Goal: Information Seeking & Learning: Learn about a topic

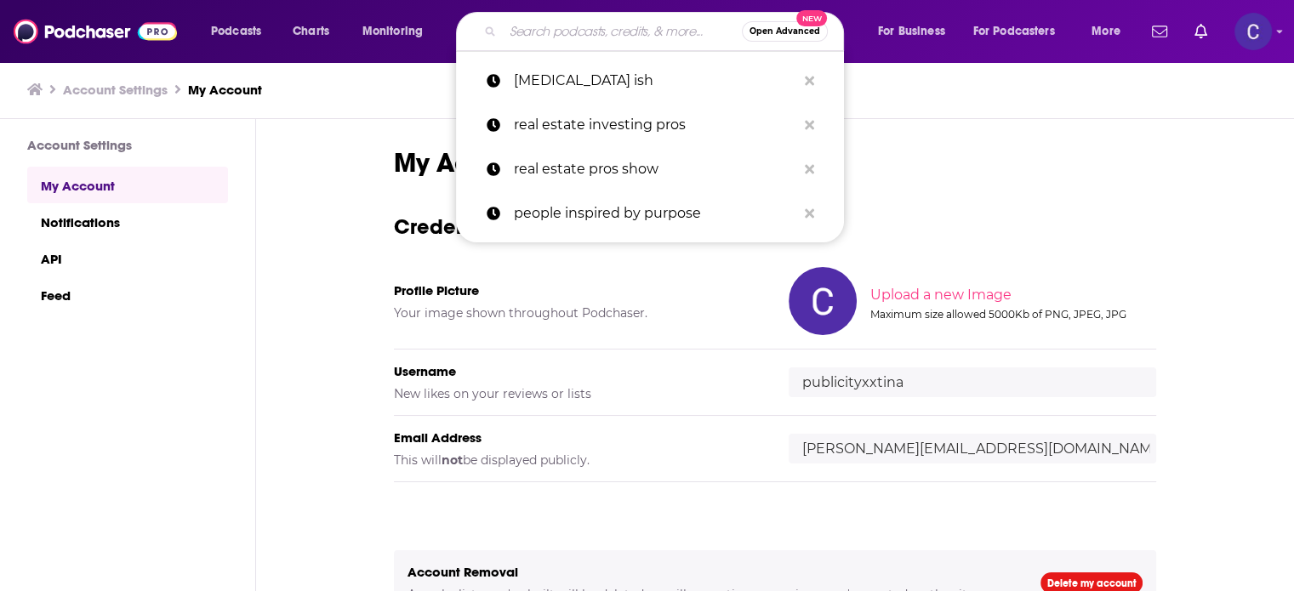
click at [582, 31] on input "Search podcasts, credits, & more..." at bounding box center [622, 31] width 239 height 27
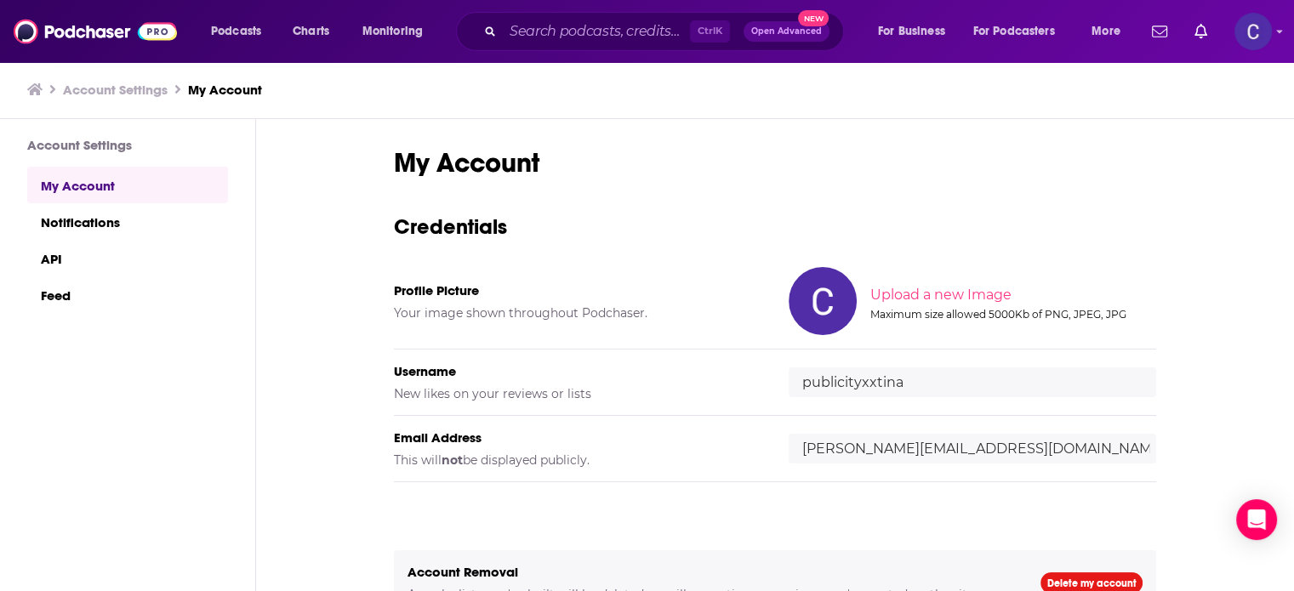
click at [566, 15] on div "Ctrl K Open Advanced New" at bounding box center [650, 31] width 388 height 39
click at [568, 30] on input "Search podcasts, credits, & more..." at bounding box center [596, 31] width 187 height 27
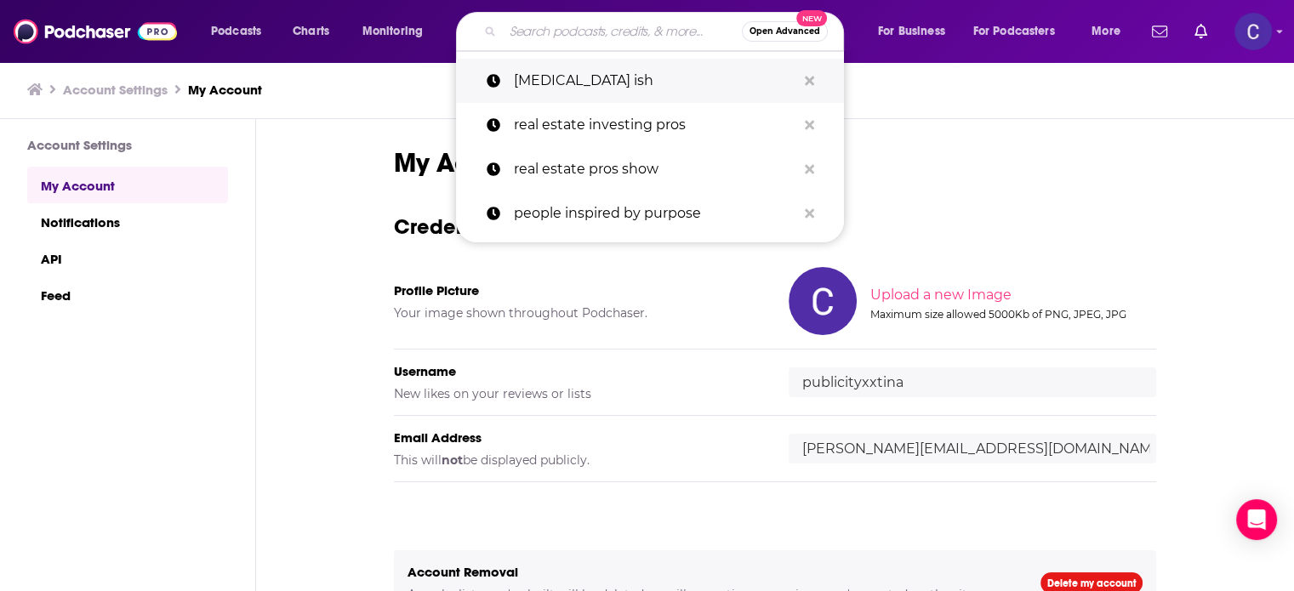
click at [573, 73] on p "[MEDICAL_DATA] ish" at bounding box center [655, 81] width 282 height 44
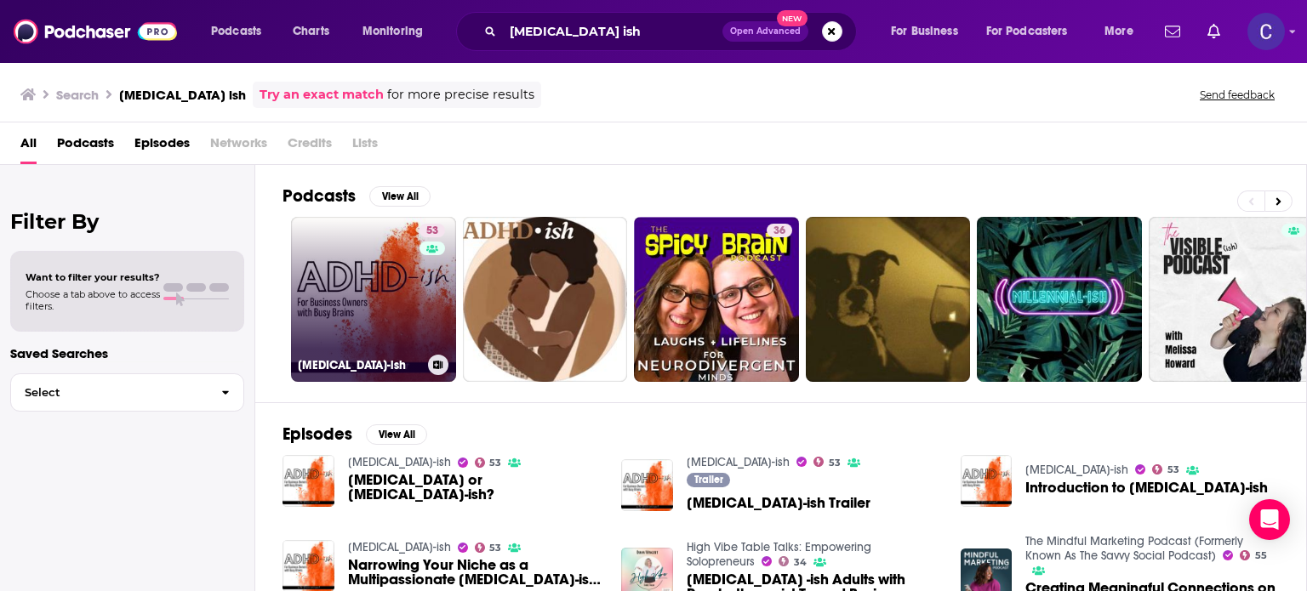
click at [356, 335] on link "53 [MEDICAL_DATA]-ish" at bounding box center [373, 299] width 165 height 165
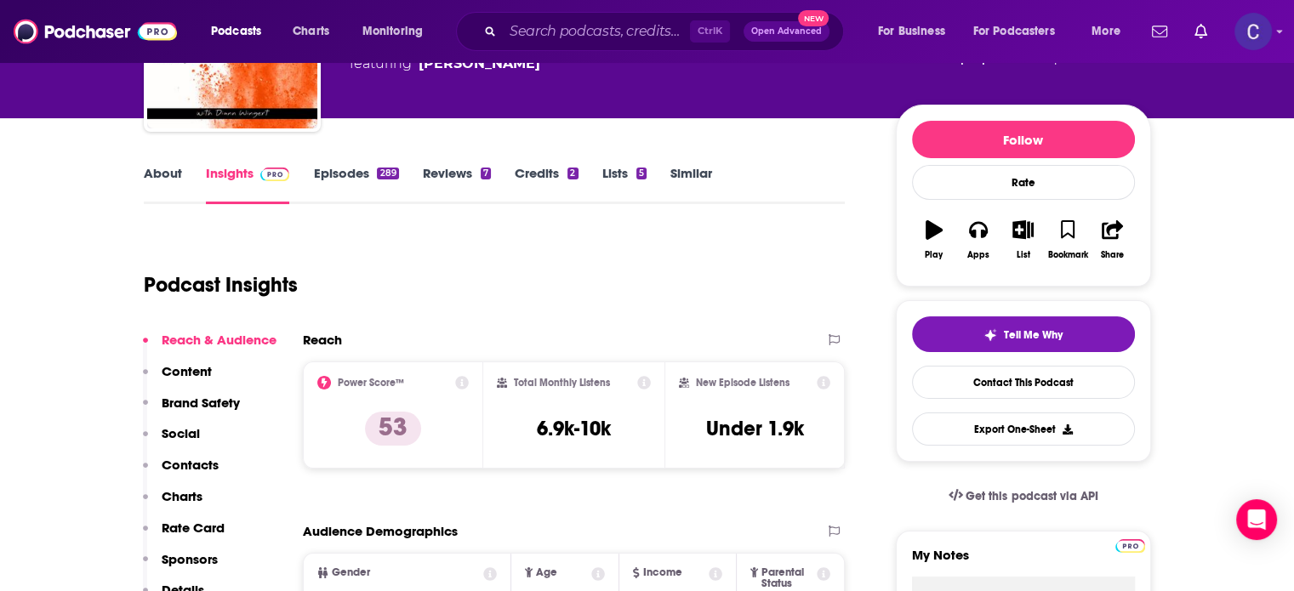
scroll to position [170, 0]
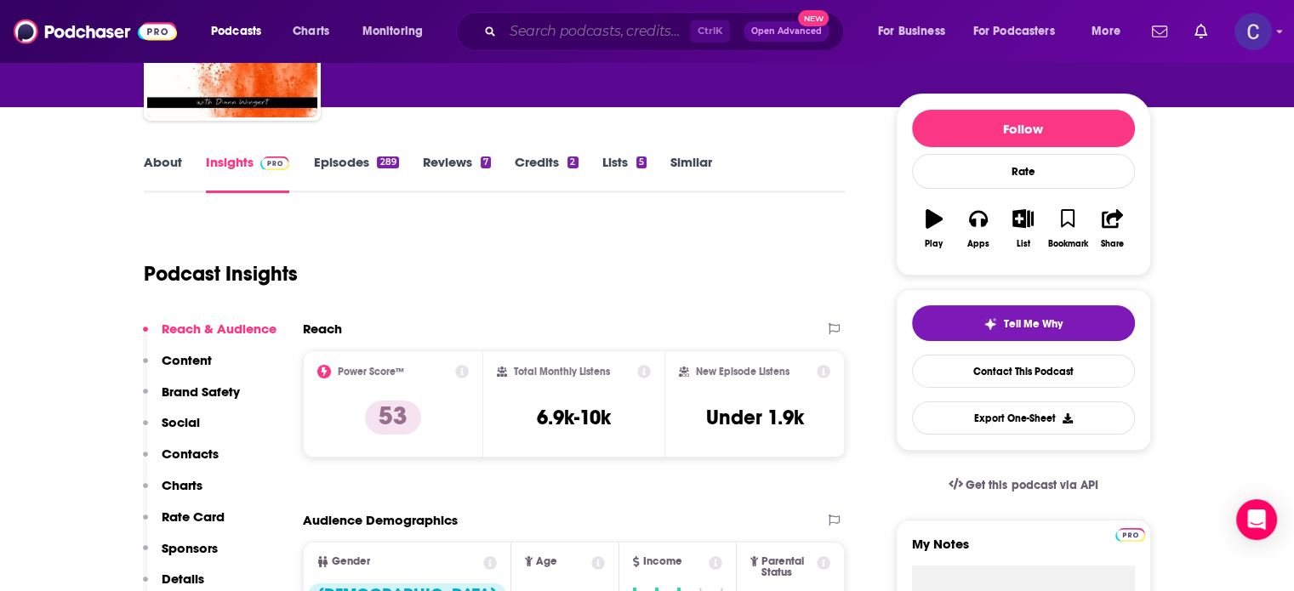
click at [560, 35] on input "Search podcasts, credits, & more..." at bounding box center [596, 31] width 187 height 27
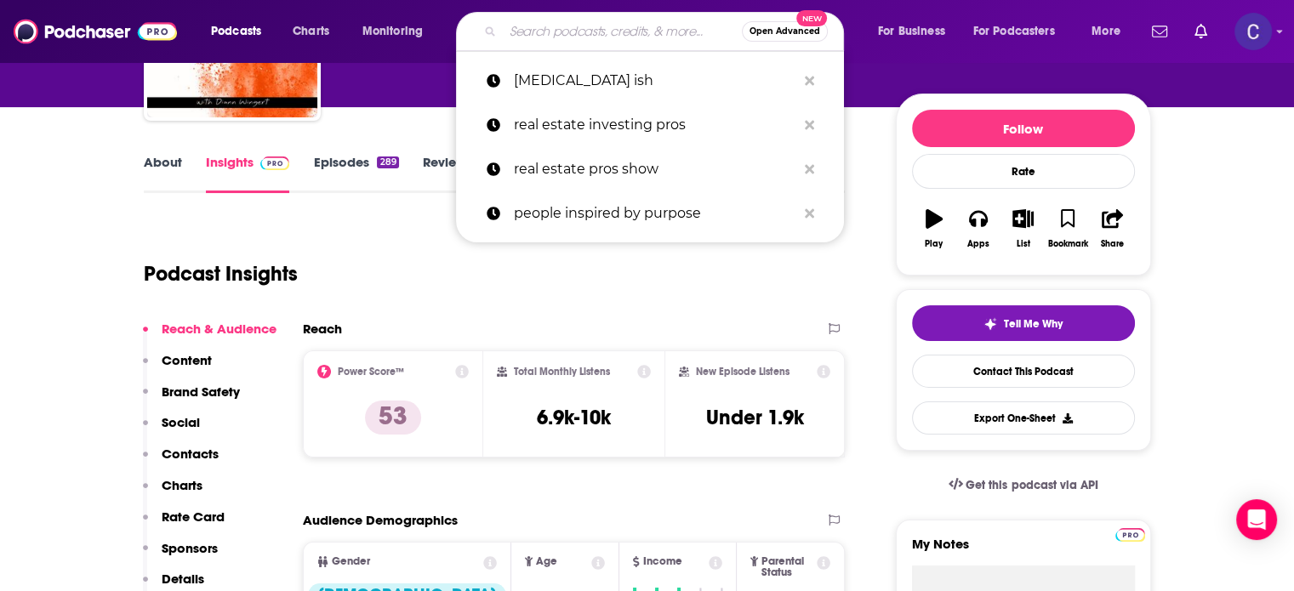
paste input "The Bloom & Grow Show with [PERSON_NAME]"
type input "The Bloom & Grow Show with [PERSON_NAME]"
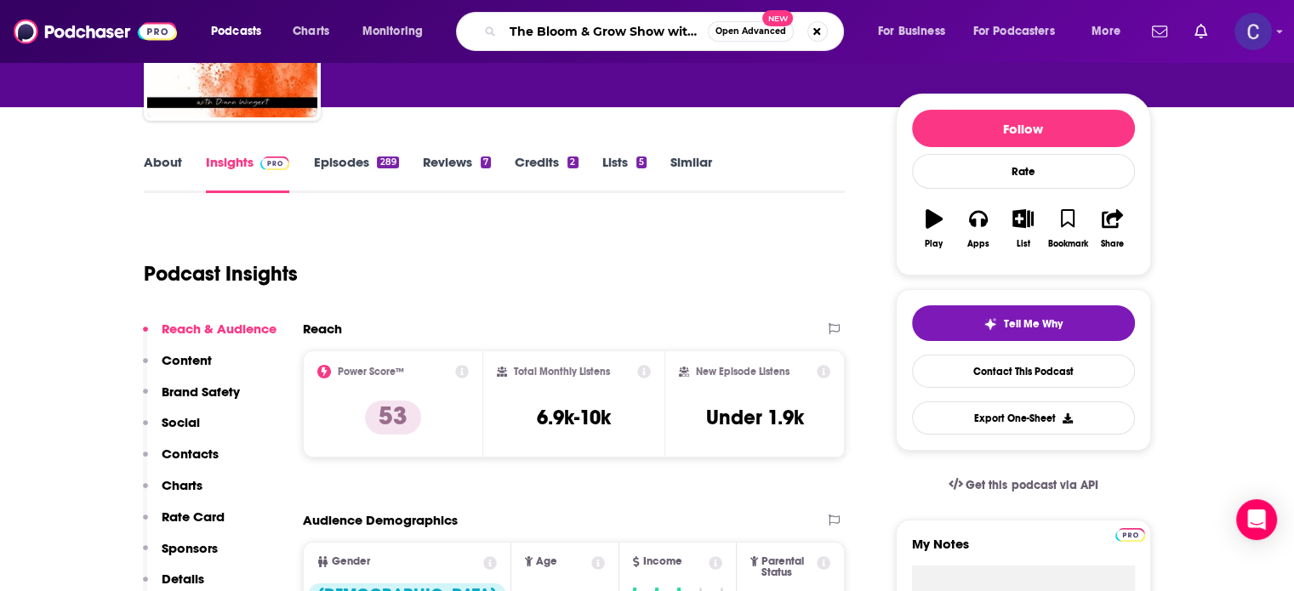
scroll to position [0, 94]
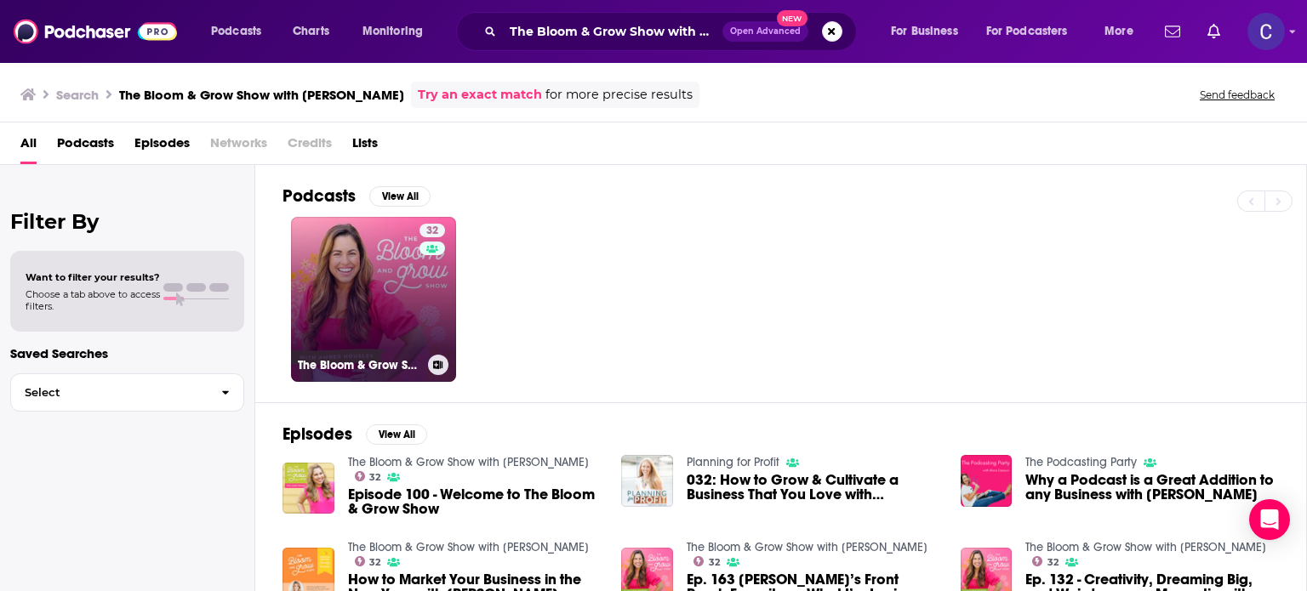
click at [406, 258] on link "32 The Bloom & Grow Show with [PERSON_NAME]" at bounding box center [373, 299] width 165 height 165
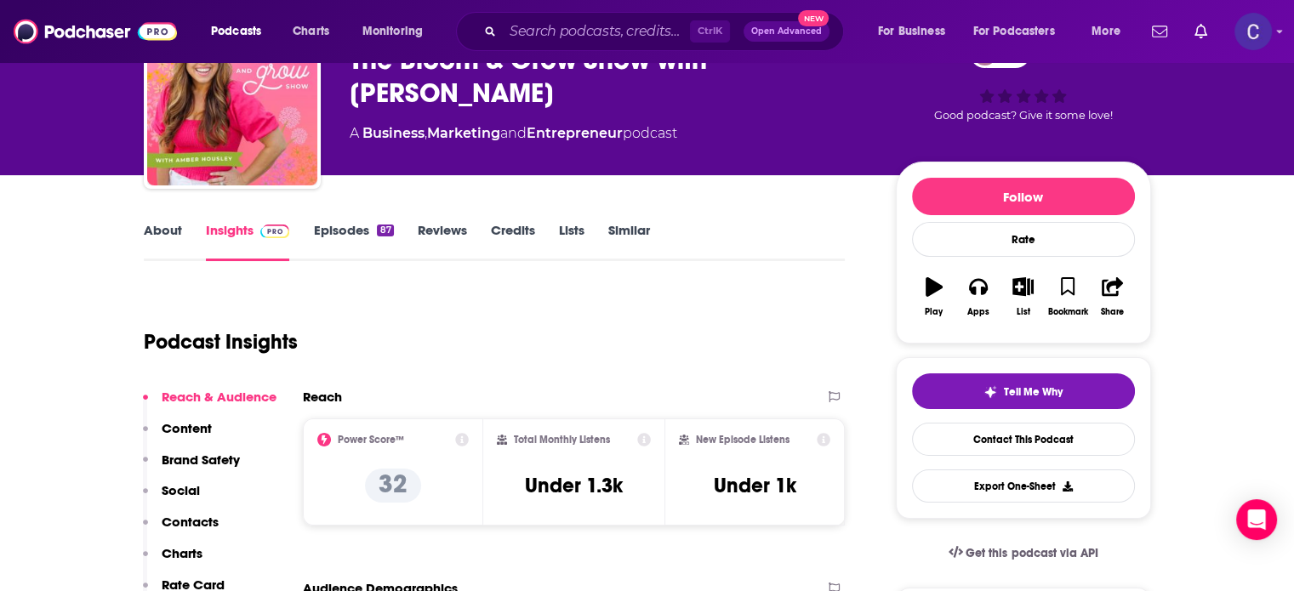
scroll to position [85, 0]
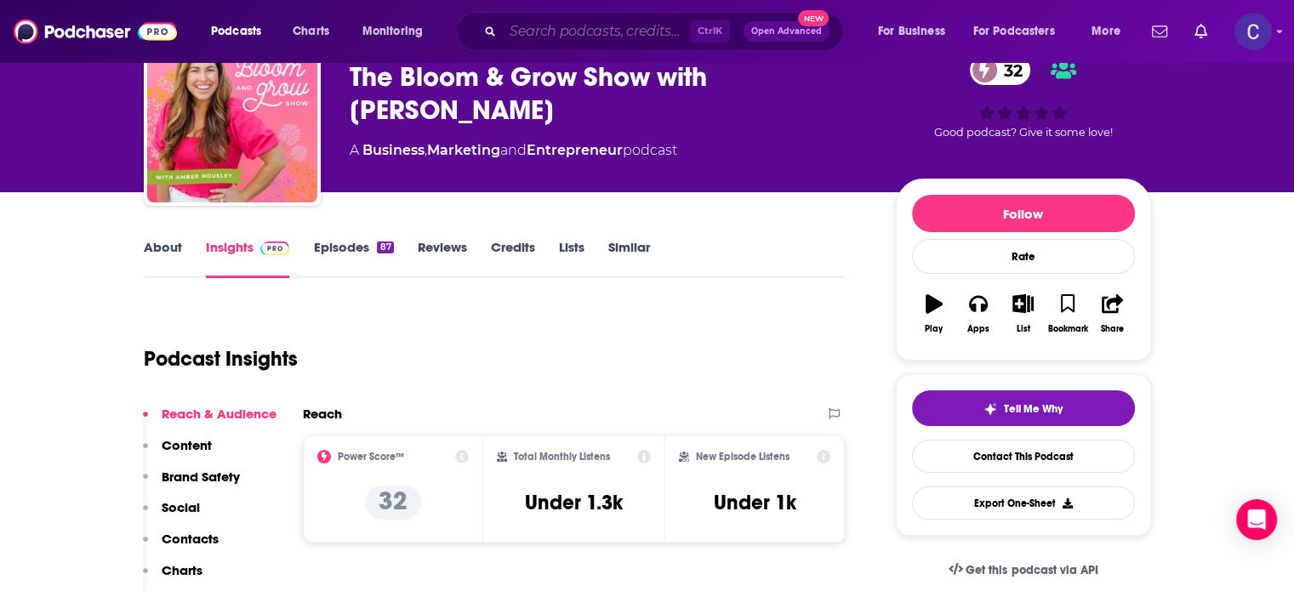
click at [643, 26] on input "Search podcasts, credits, & more..." at bounding box center [596, 31] width 187 height 27
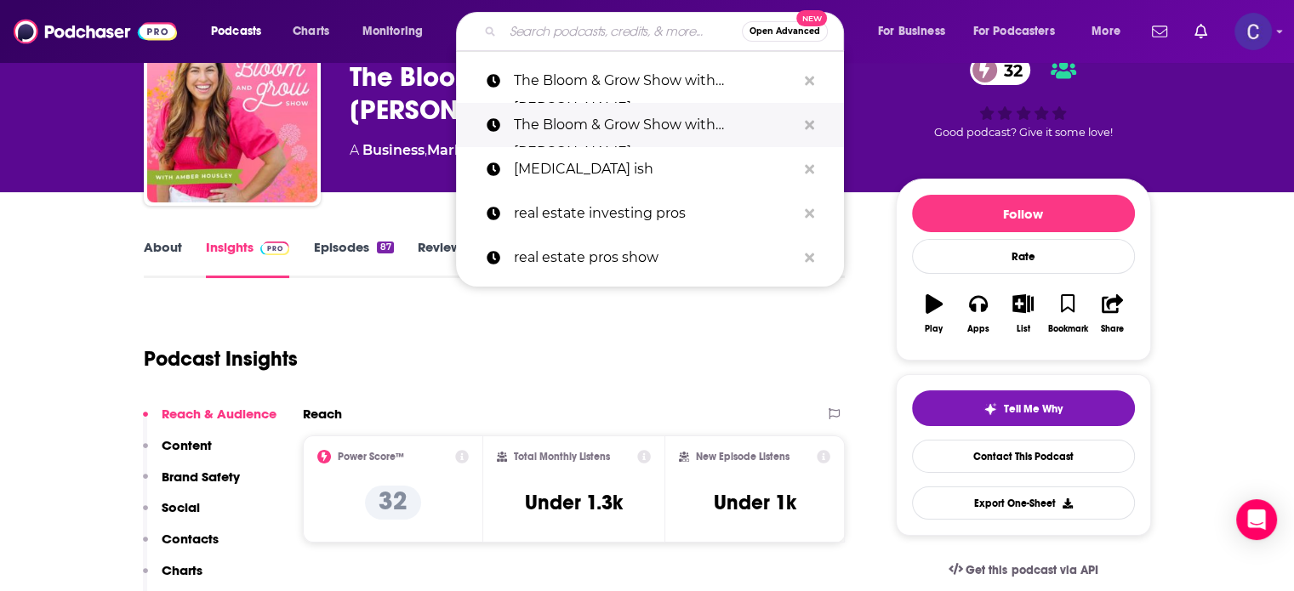
click at [808, 112] on button "Search podcasts, credits, & more..." at bounding box center [809, 125] width 26 height 31
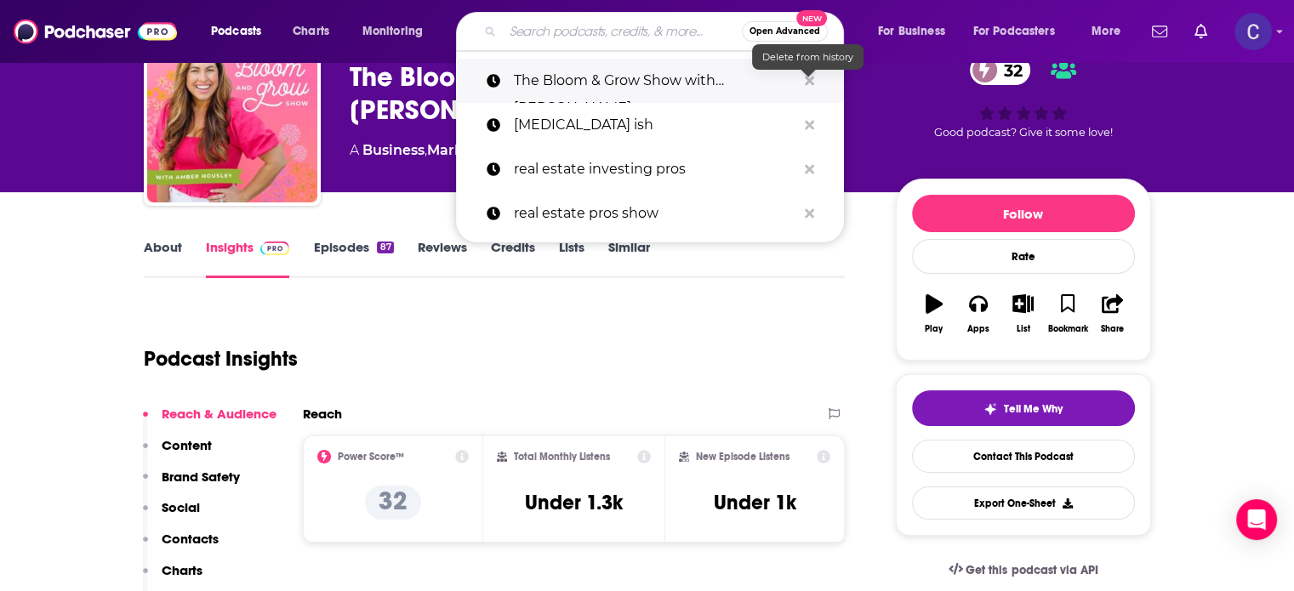
click at [810, 75] on icon "Search podcasts, credits, & more..." at bounding box center [809, 81] width 9 height 14
